Goal: Communication & Community: Connect with others

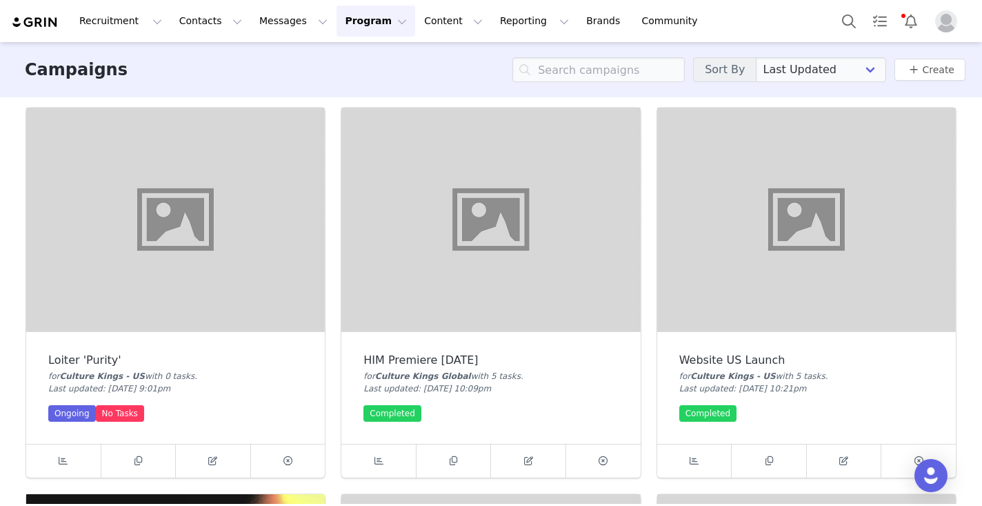
click at [383, 19] on button "Program Program" at bounding box center [376, 21] width 79 height 31
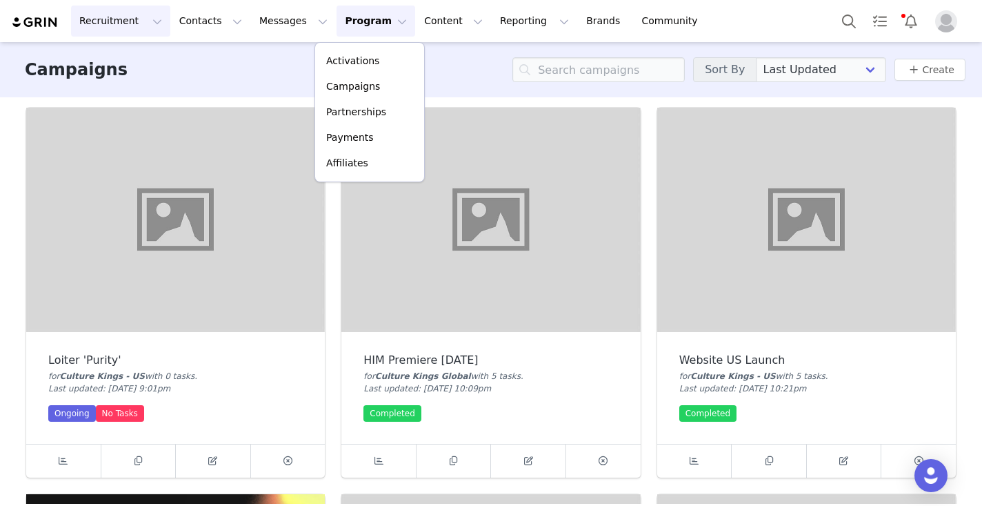
click at [95, 22] on button "Recruitment Recruitment" at bounding box center [120, 21] width 99 height 31
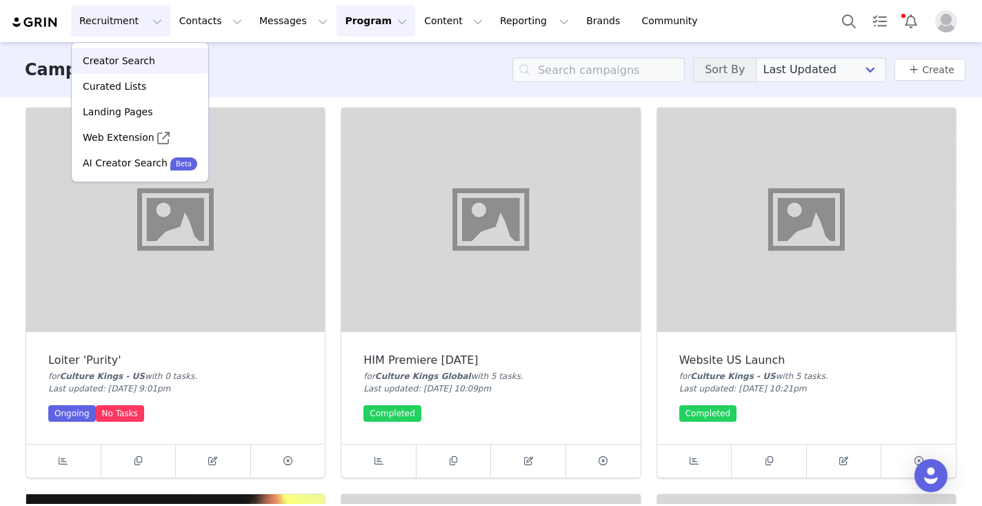
click at [145, 60] on p "Creator Search" at bounding box center [119, 61] width 72 height 14
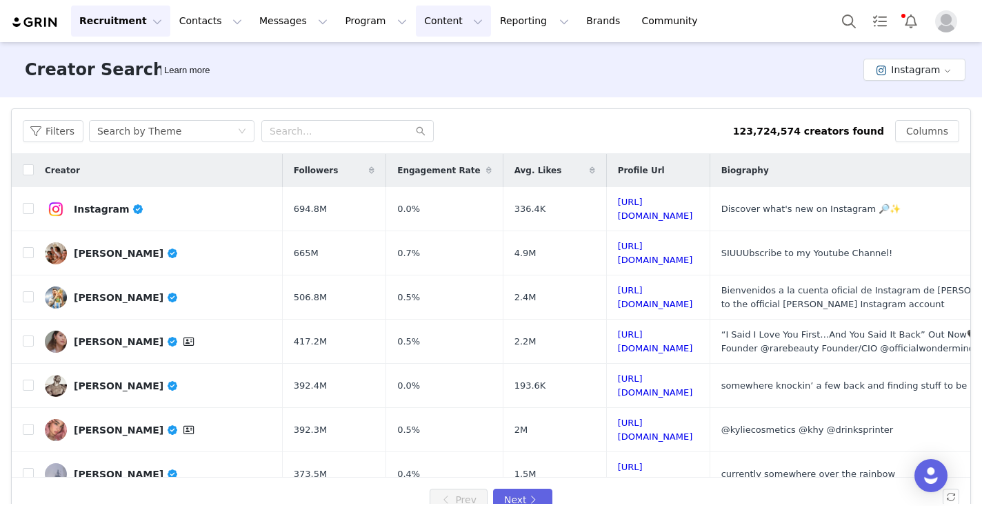
click at [439, 26] on button "Content Content" at bounding box center [453, 21] width 75 height 31
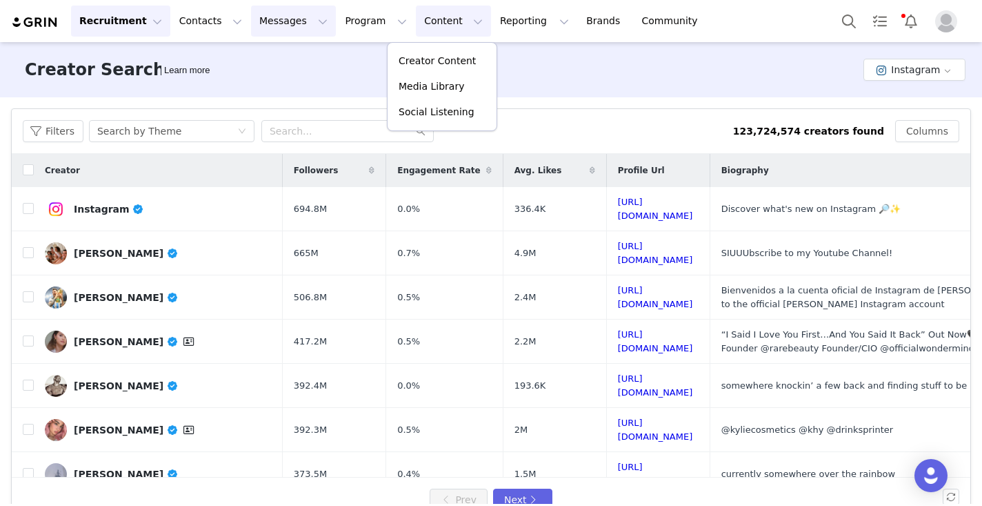
click at [290, 19] on button "Messages Messages" at bounding box center [293, 21] width 85 height 31
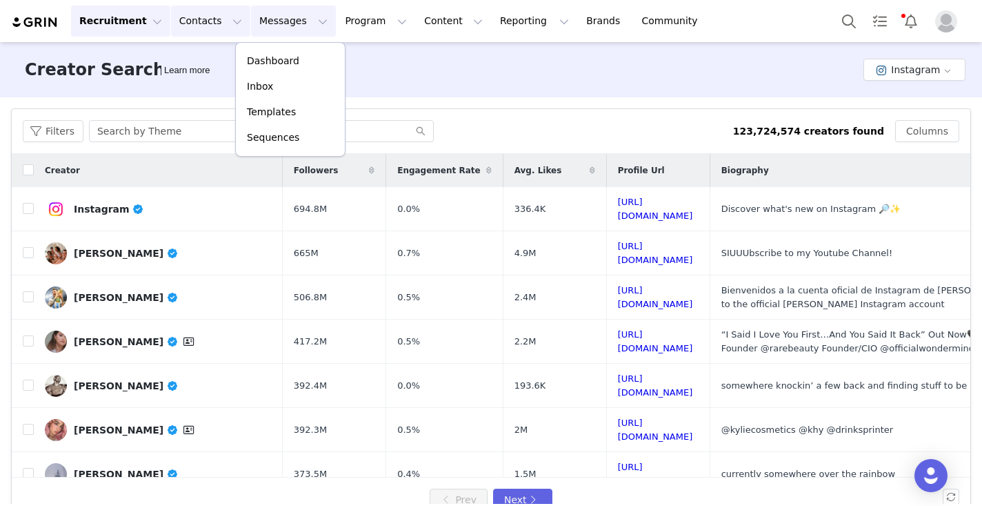
click at [204, 7] on button "Contacts Contacts" at bounding box center [210, 21] width 79 height 31
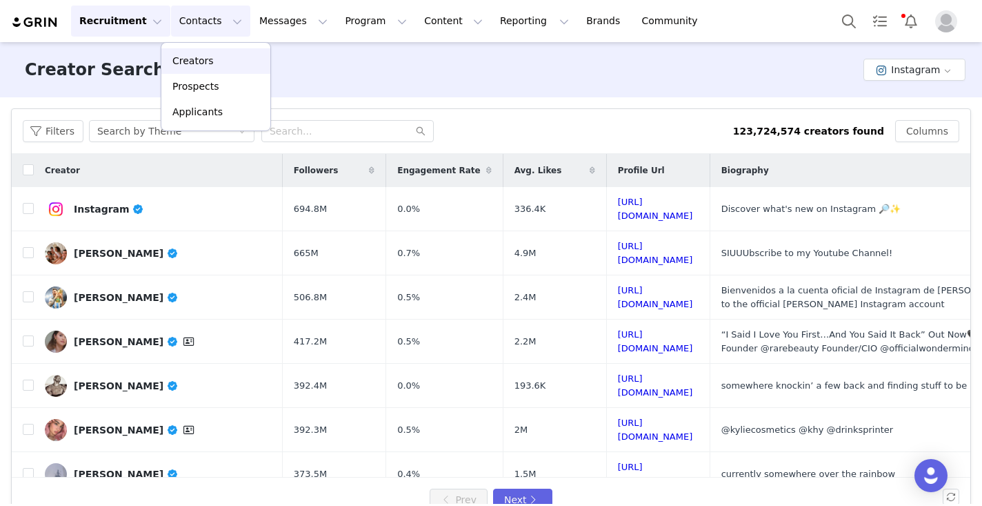
click at [210, 60] on p "Creators" at bounding box center [192, 61] width 41 height 14
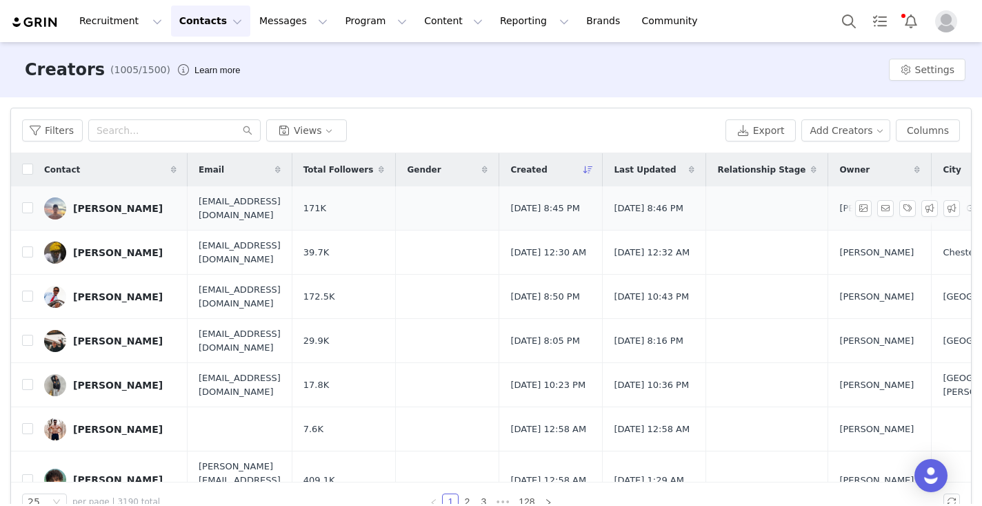
click at [166, 213] on link "[PERSON_NAME]" at bounding box center [110, 208] width 132 height 22
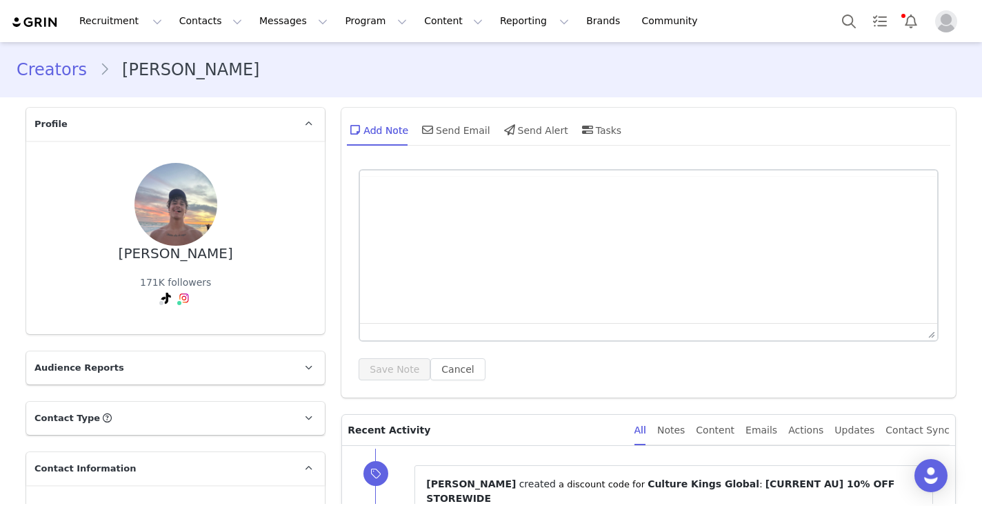
type input "+1 ([GEOGRAPHIC_DATA])"
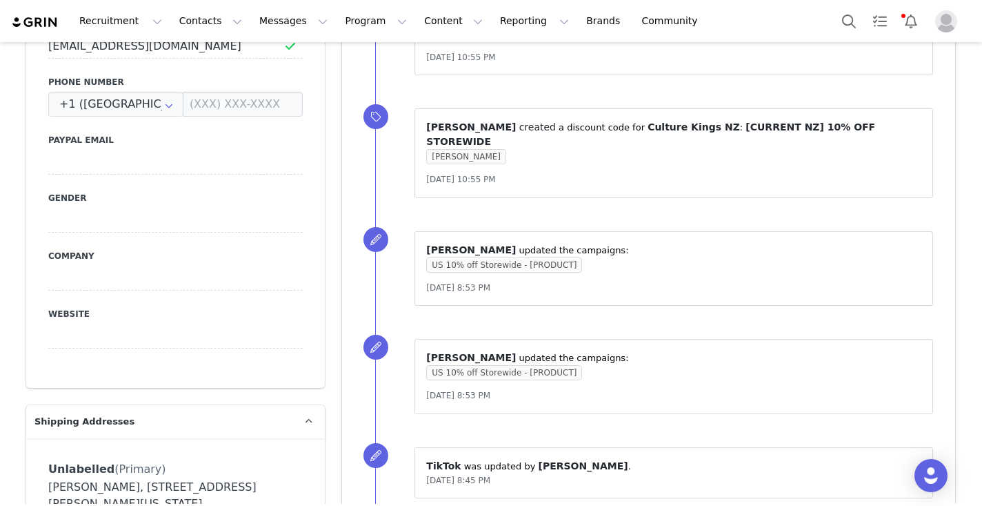
scroll to position [602, 0]
click at [548, 257] on span "US 10% off Storewide - [PRODUCT]" at bounding box center [504, 264] width 156 height 15
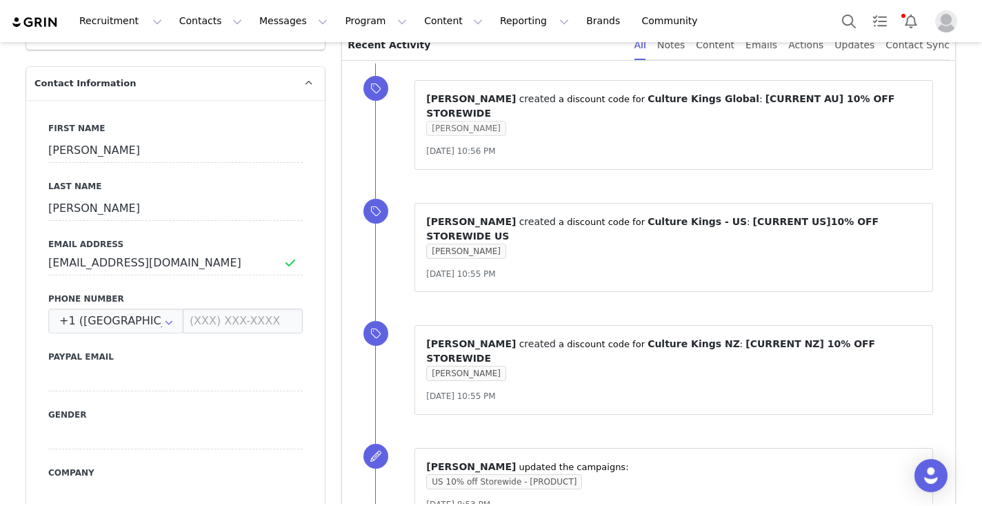
scroll to position [432, 0]
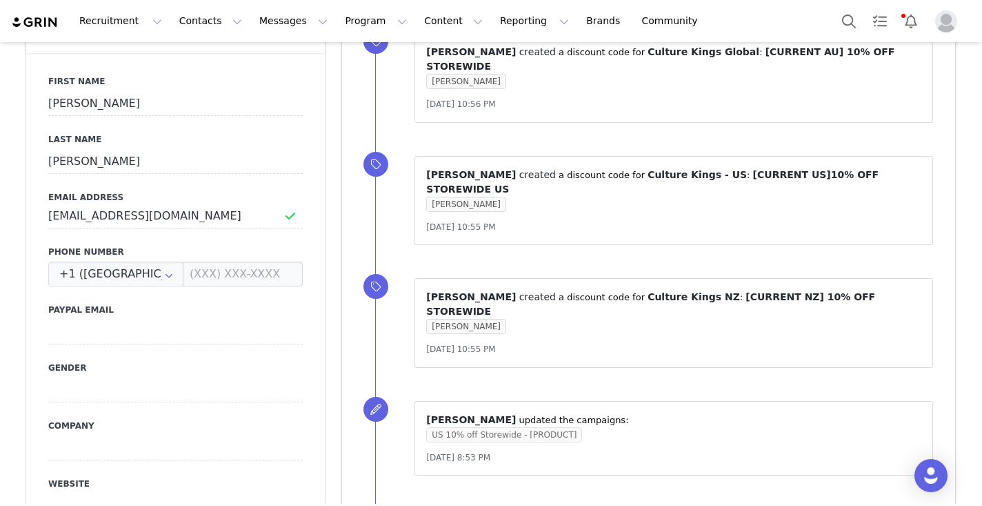
click at [487, 427] on span "US 10% off Storewide - [PRODUCT]" at bounding box center [504, 434] width 156 height 15
drag, startPoint x: 433, startPoint y: 391, endPoint x: 573, endPoint y: 390, distance: 140.0
click at [573, 427] on span "US 10% off Storewide - [PRODUCT]" at bounding box center [504, 434] width 156 height 15
copy span "US 10% off Storewide - [PRODUCT]"
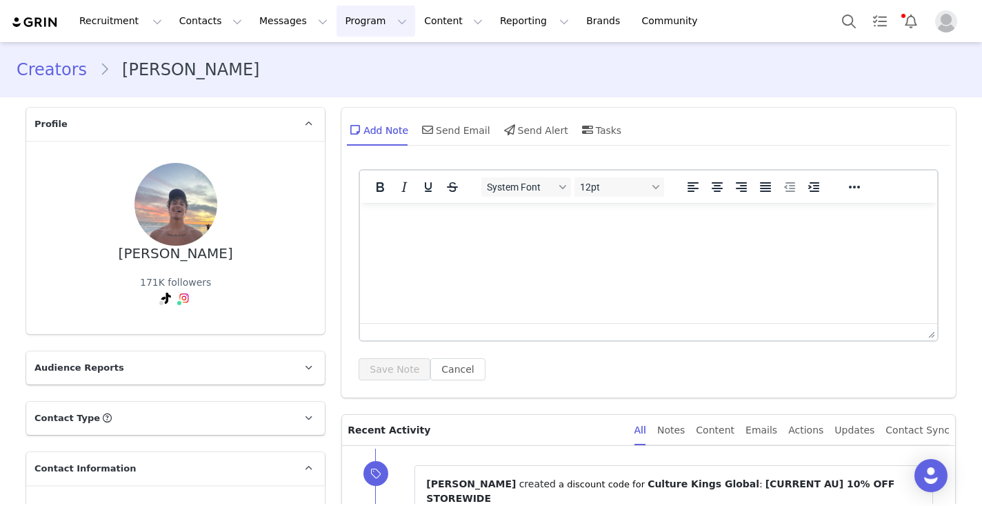
click at [366, 23] on button "Program Program" at bounding box center [376, 21] width 79 height 31
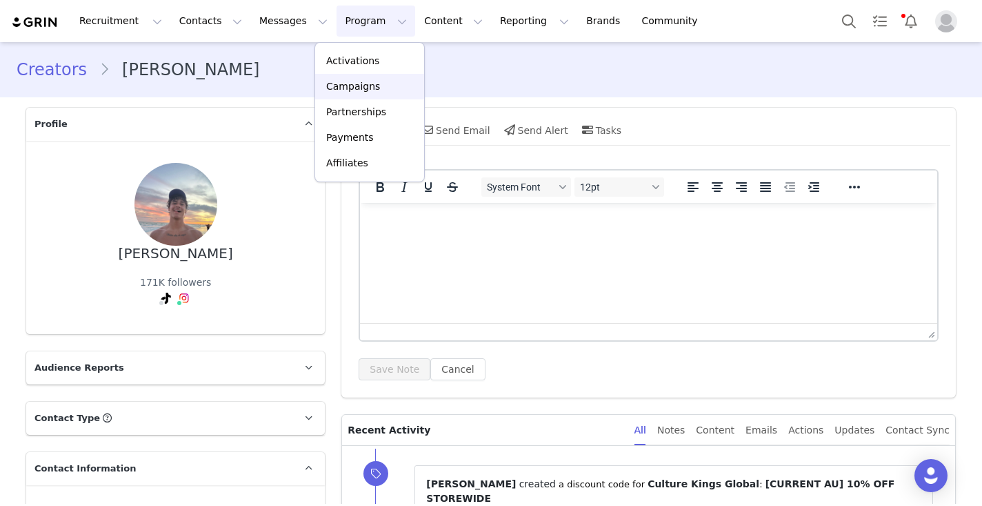
click at [365, 88] on p "Campaigns" at bounding box center [353, 86] width 54 height 14
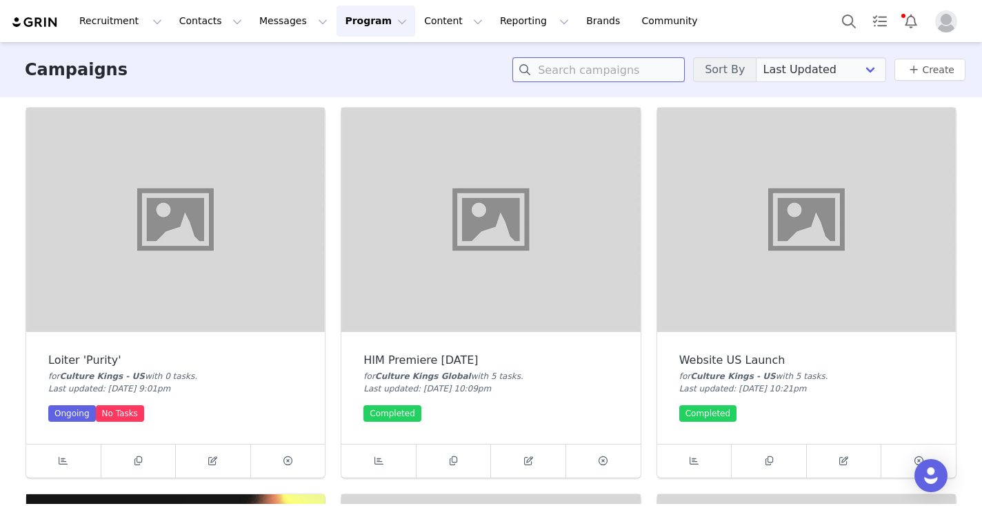
click at [604, 70] on input at bounding box center [599, 69] width 172 height 25
paste input "US 10% off Storewide - [PRODUCT]"
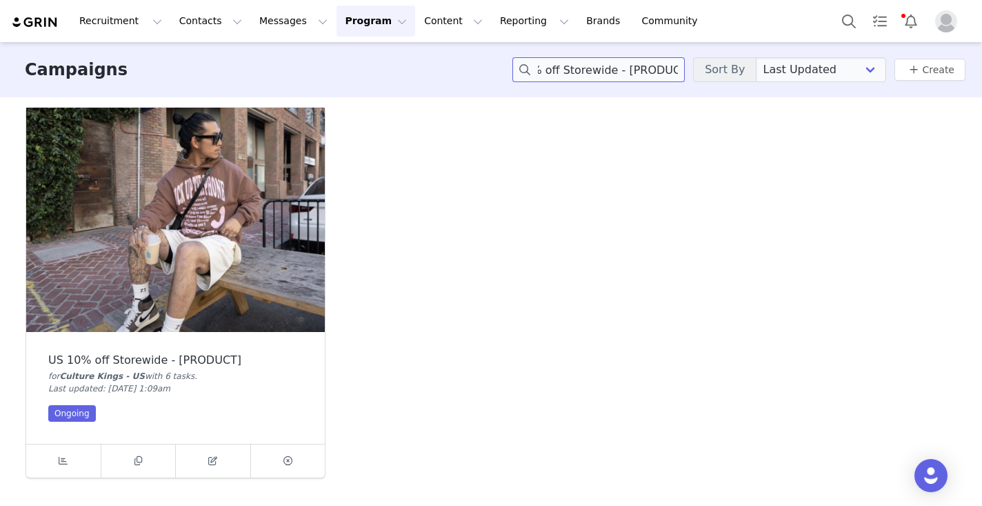
type input "US 10% off Storewide - [PRODUCT]"
click at [170, 223] on img at bounding box center [175, 220] width 299 height 224
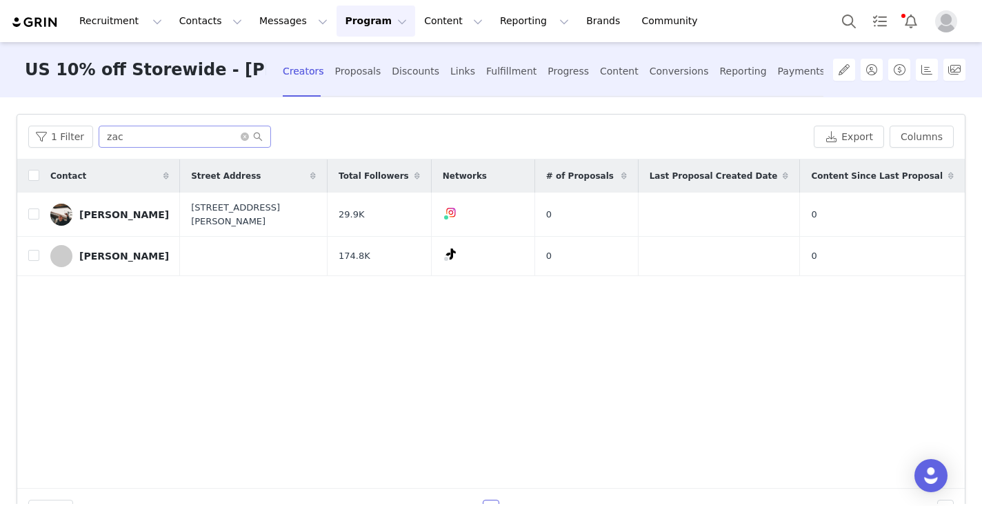
click at [246, 136] on span at bounding box center [252, 137] width 22 height 10
click at [241, 136] on icon "icon: close-circle" at bounding box center [245, 136] width 8 height 8
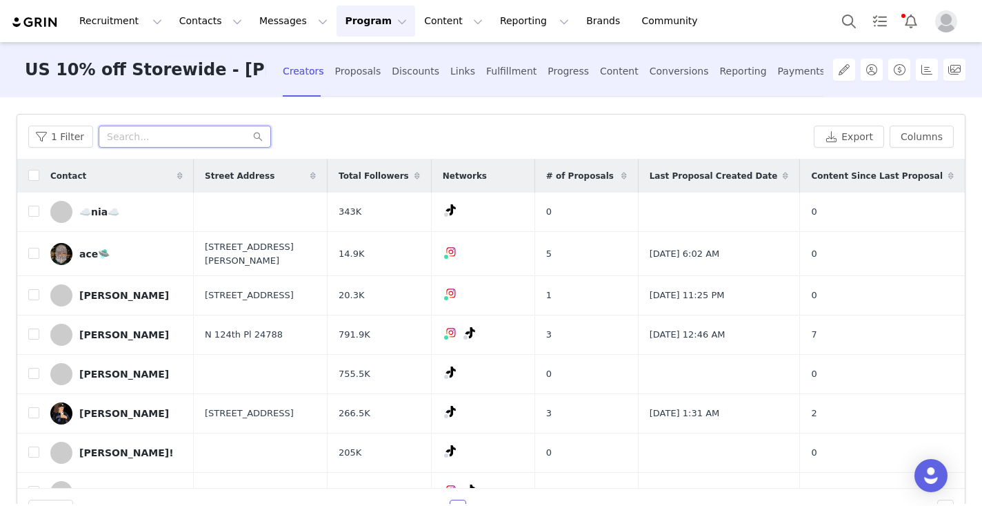
click at [135, 138] on input "text" at bounding box center [185, 137] width 172 height 22
type input "[PERSON_NAME]"
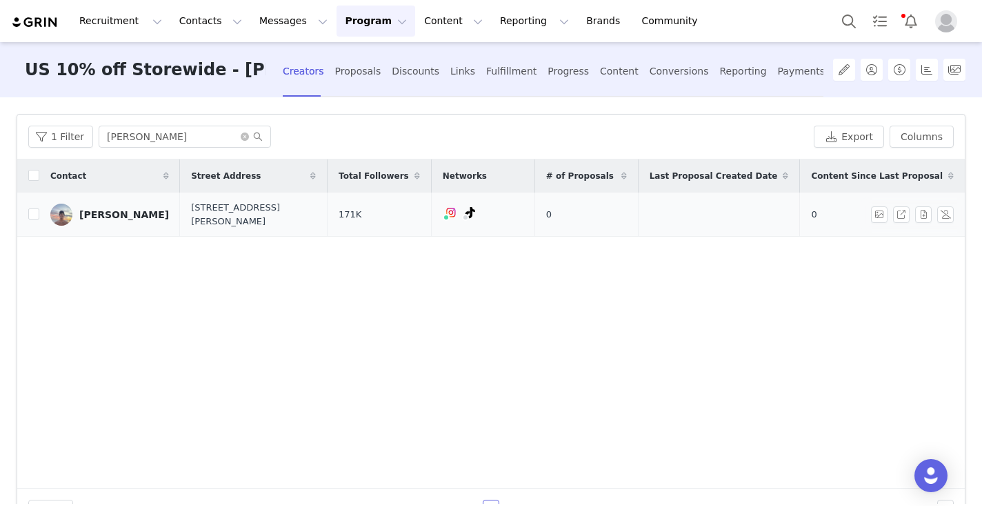
click at [101, 212] on div "[PERSON_NAME]" at bounding box center [124, 214] width 90 height 11
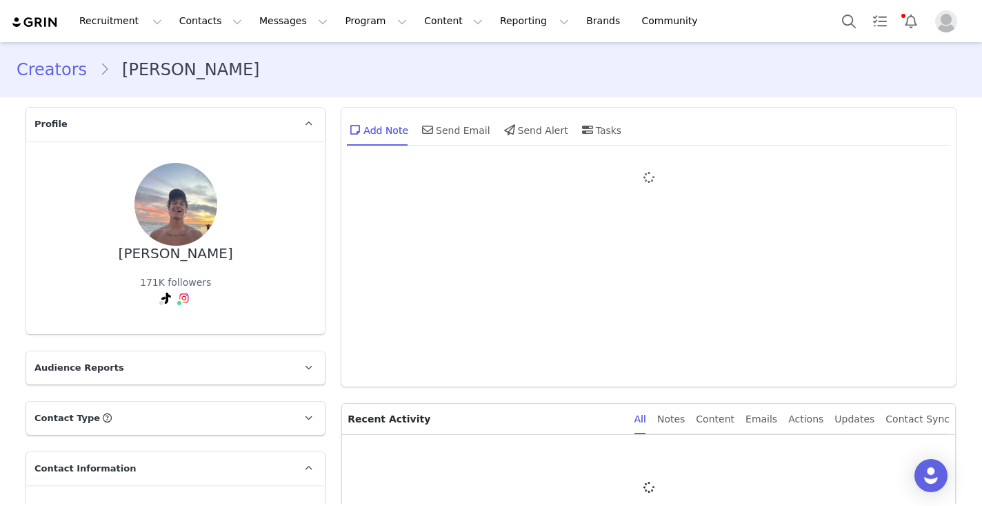
type input "+1 ([GEOGRAPHIC_DATA])"
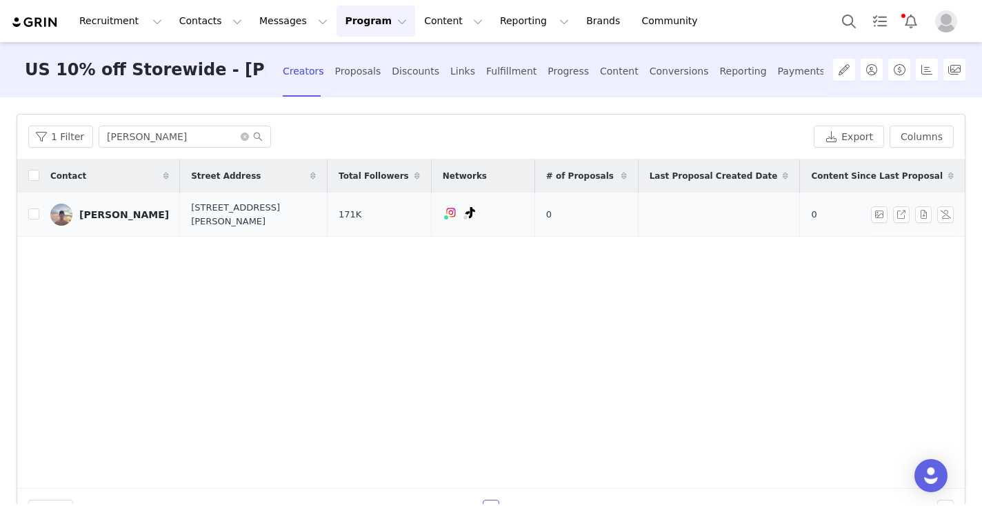
click at [40, 217] on td "[PERSON_NAME]" at bounding box center [109, 214] width 141 height 44
click at [34, 217] on input "checkbox" at bounding box center [33, 213] width 11 height 11
checkbox input "true"
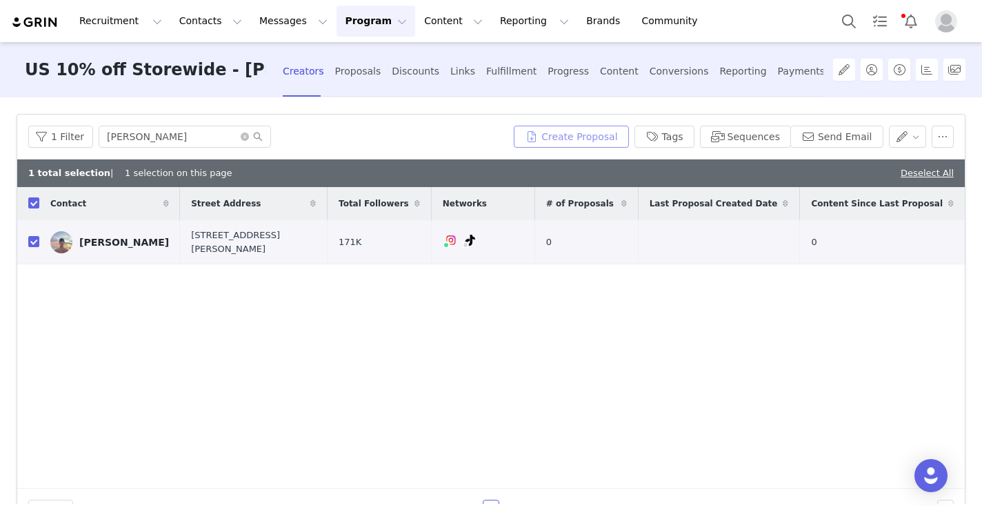
click at [588, 146] on button "Create Proposal" at bounding box center [571, 137] width 115 height 22
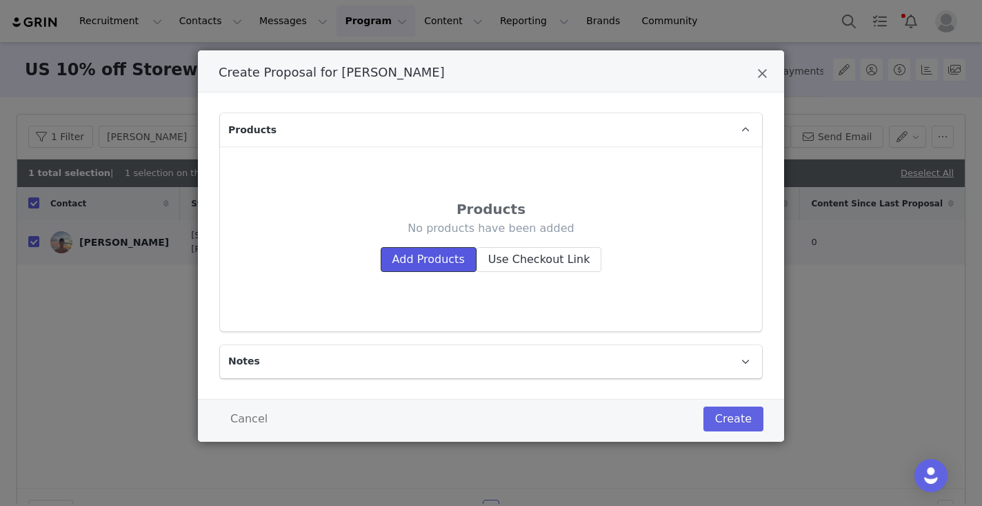
click at [457, 257] on button "Add Products" at bounding box center [429, 259] width 96 height 25
